Goal: Task Accomplishment & Management: Use online tool/utility

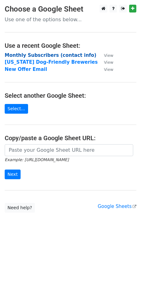
click at [48, 56] on strong "Monthly Subscribers (contact info)" at bounding box center [51, 55] width 92 height 6
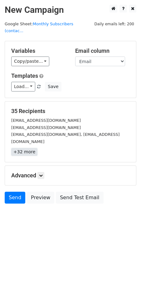
click at [21, 148] on link "+32 more" at bounding box center [24, 152] width 26 height 8
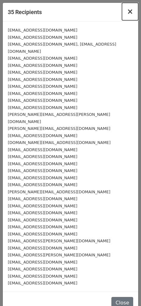
click at [130, 12] on span "×" at bounding box center [130, 11] width 6 height 9
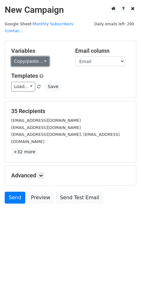
click at [31, 57] on link "Copy/paste..." at bounding box center [30, 62] width 38 height 10
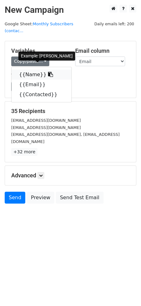
click at [48, 72] on icon at bounding box center [50, 74] width 5 height 5
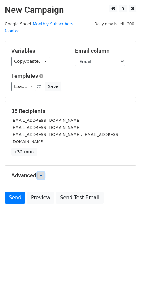
click at [43, 174] on icon at bounding box center [41, 176] width 4 height 4
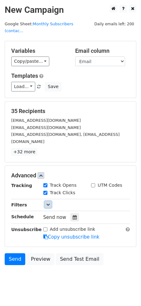
click at [49, 201] on link at bounding box center [48, 204] width 7 height 7
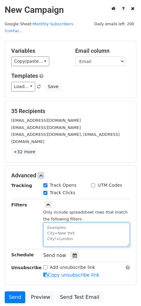
click at [68, 223] on textarea at bounding box center [86, 235] width 87 height 24
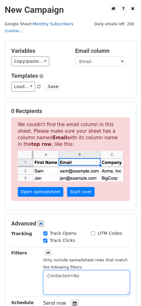
type textarea "Contacted=No"
click at [74, 270] on textarea "Contacted=No" at bounding box center [86, 282] width 87 height 24
click at [100, 274] on textarea "Contacted=No" at bounding box center [86, 282] width 87 height 24
click at [84, 270] on textarea "Contacted=No" at bounding box center [86, 282] width 87 height 24
click at [45, 270] on textarea "Contacted=No" at bounding box center [86, 282] width 87 height 24
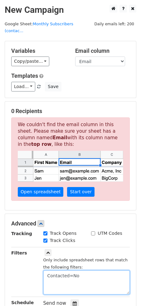
click at [100, 270] on textarea "Contacted=No" at bounding box center [86, 282] width 87 height 24
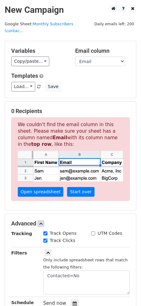
click at [24, 257] on div "Filters" at bounding box center [23, 271] width 32 height 45
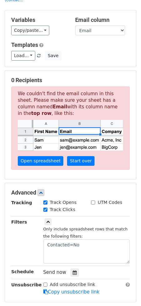
scroll to position [32, 0]
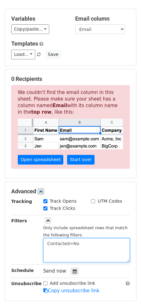
click at [95, 238] on textarea "Contacted=No" at bounding box center [86, 250] width 87 height 24
drag, startPoint x: 86, startPoint y: 234, endPoint x: 32, endPoint y: 233, distance: 54.0
click at [32, 233] on div "Filters Only include spreadsheet rows that match the following filters: Contact…" at bounding box center [71, 239] width 128 height 45
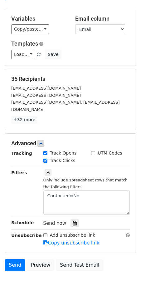
click at [42, 290] on html "New Campaign Daily emails left: 200 Google Sheet: Monthly Subscribers (contac..…" at bounding box center [70, 146] width 141 height 356
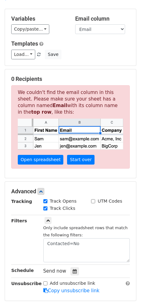
scroll to position [0, 0]
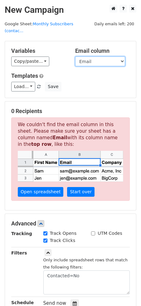
click at [94, 57] on select "Name Email Contacted" at bounding box center [100, 62] width 50 height 10
click at [75, 57] on select "Name Email Contacted" at bounding box center [100, 62] width 50 height 10
click at [86, 82] on div "Load... No templates saved Save" at bounding box center [71, 87] width 128 height 10
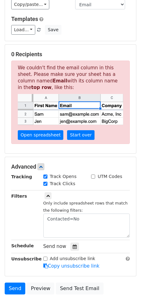
scroll to position [91, 0]
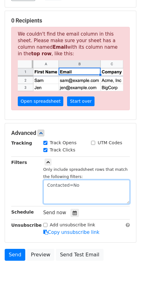
click at [91, 180] on textarea "Contacted=No" at bounding box center [86, 192] width 87 height 24
click at [68, 181] on textarea "Contacted=No" at bounding box center [86, 192] width 87 height 24
drag, startPoint x: 81, startPoint y: 178, endPoint x: 31, endPoint y: 177, distance: 50.3
click at [31, 177] on div "Filters Only include spreadsheet rows that match the following filters: Contact…" at bounding box center [71, 181] width 128 height 45
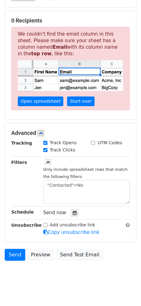
click at [38, 284] on html "New Campaign Daily emails left: 200 Google Sheet: Monthly Subscribers (contac..…" at bounding box center [70, 111] width 141 height 404
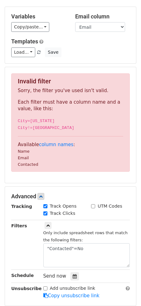
scroll to position [31, 0]
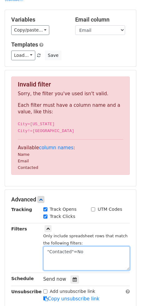
click at [48, 246] on textarea ""Contacted"=No" at bounding box center [86, 258] width 87 height 24
click at [70, 246] on textarea "Contacted"=No" at bounding box center [86, 258] width 87 height 24
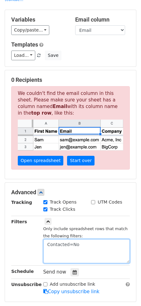
scroll to position [0, 0]
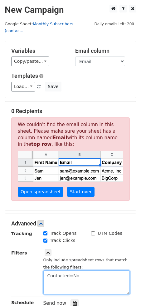
type textarea "Contacted=No"
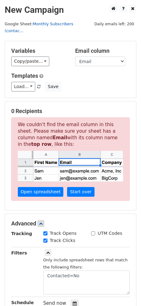
click at [50, 25] on link "Monthly Subscribers (contac..." at bounding box center [39, 28] width 69 height 12
click at [91, 214] on div "Advanced Tracking Track Opens UTM Codes Track Clicks Filters Only include sprea…" at bounding box center [70, 273] width 131 height 119
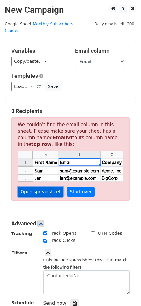
click at [45, 187] on link "Open spreadsheet" at bounding box center [41, 192] width 46 height 10
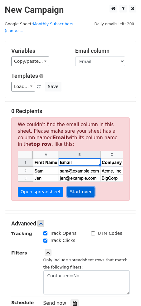
click at [74, 187] on link "Start over" at bounding box center [80, 192] width 27 height 10
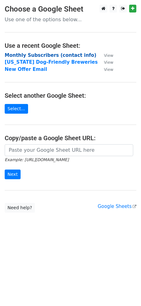
click at [55, 56] on strong "Monthly Subscribers (contact info)" at bounding box center [51, 55] width 92 height 6
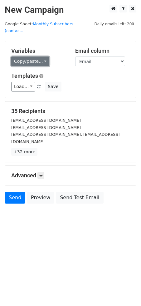
click at [44, 57] on link "Copy/paste..." at bounding box center [30, 62] width 38 height 10
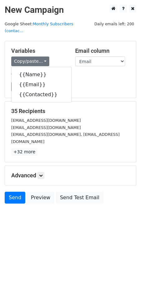
click at [97, 82] on div "Load... No templates saved Save" at bounding box center [71, 87] width 128 height 10
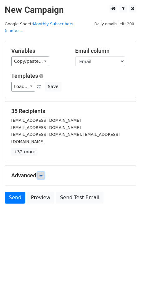
click at [41, 172] on link at bounding box center [40, 175] width 7 height 7
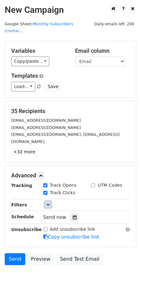
click at [49, 203] on icon at bounding box center [48, 205] width 4 height 4
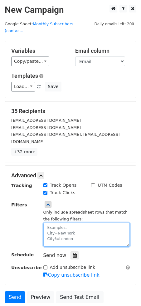
click at [63, 223] on textarea at bounding box center [86, 235] width 87 height 24
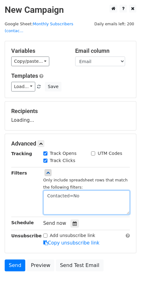
type textarea "Contacted=No"
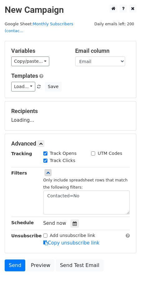
click at [24, 197] on div "Filters" at bounding box center [23, 192] width 32 height 45
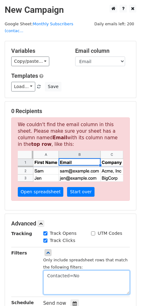
drag, startPoint x: 83, startPoint y: 271, endPoint x: 22, endPoint y: 269, distance: 60.9
click at [22, 269] on div "Filters Only include spreadsheet rows that match the following filters: Contact…" at bounding box center [71, 271] width 128 height 45
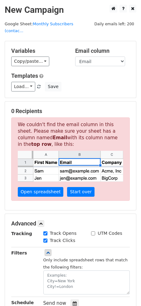
click at [24, 265] on div "Filters" at bounding box center [23, 271] width 32 height 45
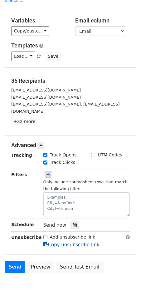
scroll to position [30, 0]
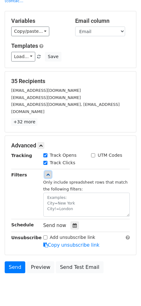
click at [48, 173] on icon at bounding box center [48, 175] width 4 height 4
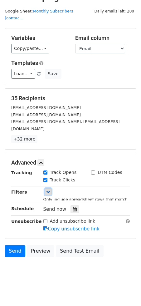
scroll to position [0, 0]
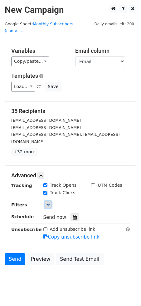
click at [47, 203] on icon at bounding box center [48, 205] width 4 height 4
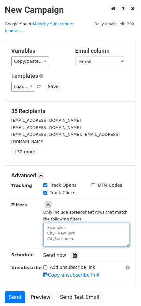
click at [84, 223] on textarea at bounding box center [86, 235] width 87 height 24
type textarea "Contacted!=No"
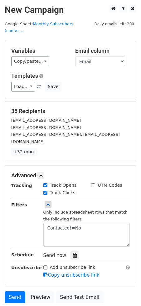
click at [22, 208] on div "Filters" at bounding box center [23, 223] width 32 height 45
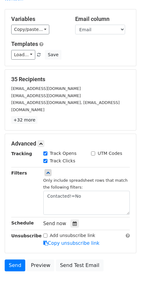
scroll to position [36, 0]
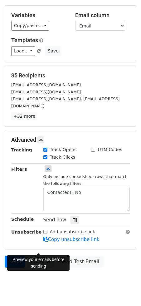
click at [42, 256] on link "Preview" at bounding box center [40, 262] width 27 height 12
click at [12, 256] on link "Send" at bounding box center [15, 262] width 21 height 12
